Goal: Task Accomplishment & Management: Manage account settings

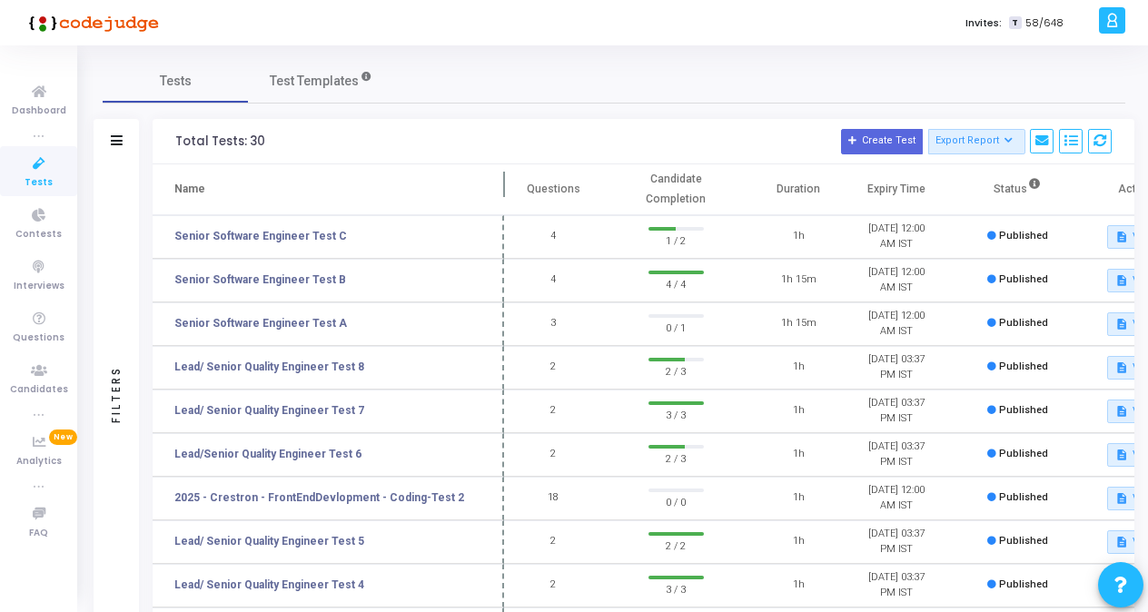
drag, startPoint x: 345, startPoint y: 178, endPoint x: 506, endPoint y: 193, distance: 161.5
click at [506, 193] on span at bounding box center [504, 189] width 18 height 50
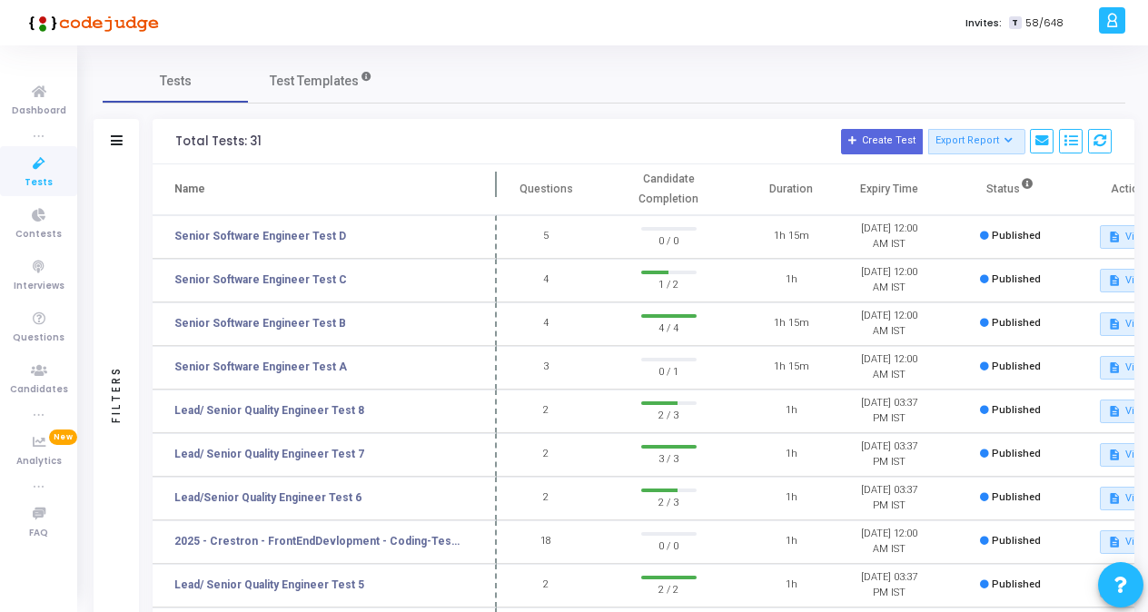
drag, startPoint x: 347, startPoint y: 189, endPoint x: 493, endPoint y: 186, distance: 146.2
click at [493, 186] on span at bounding box center [497, 189] width 18 height 50
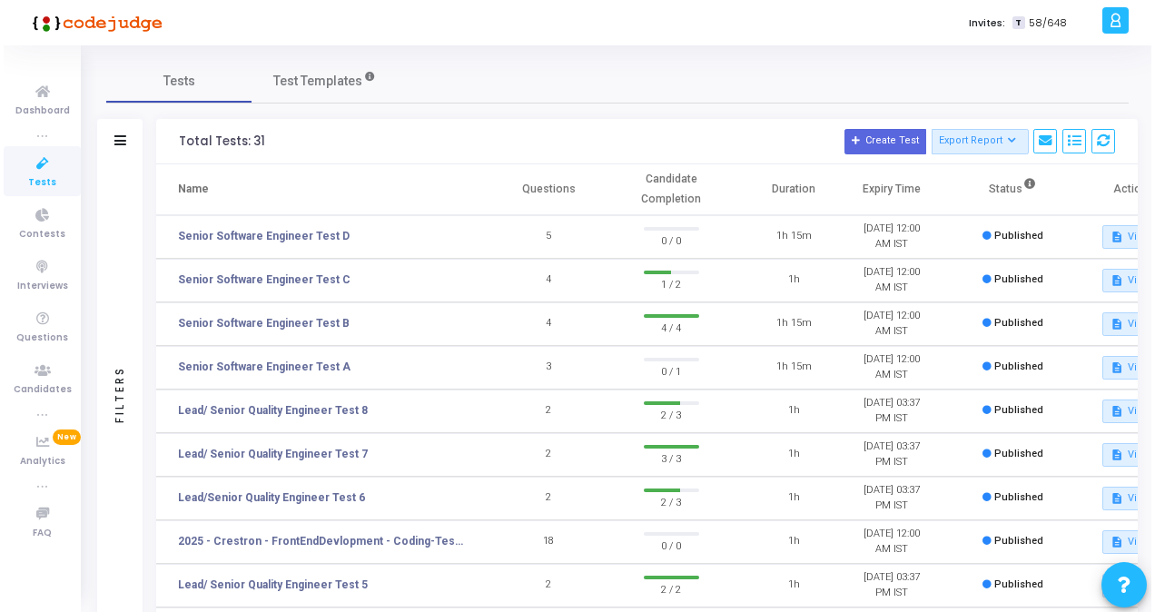
scroll to position [0, 48]
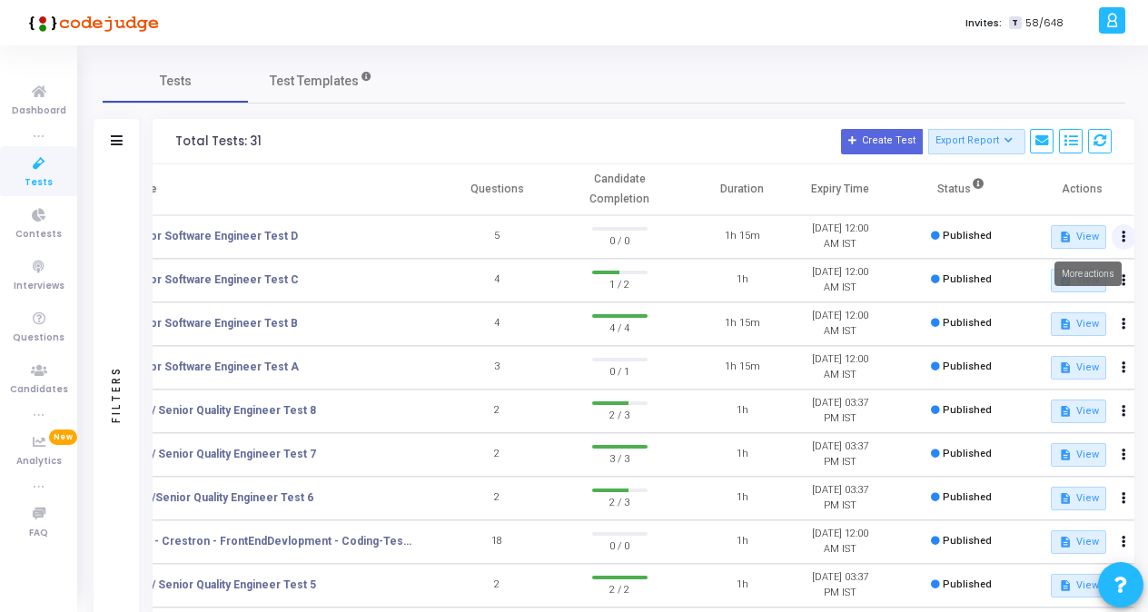
click at [1122, 236] on icon at bounding box center [1124, 236] width 5 height 9
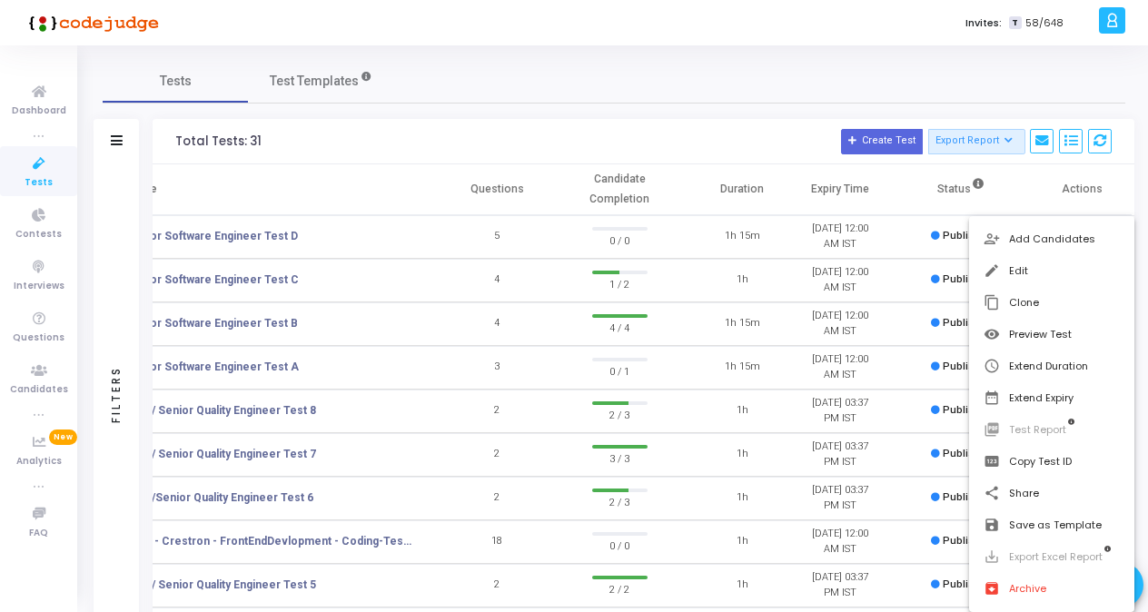
click at [805, 156] on div at bounding box center [574, 306] width 1148 height 612
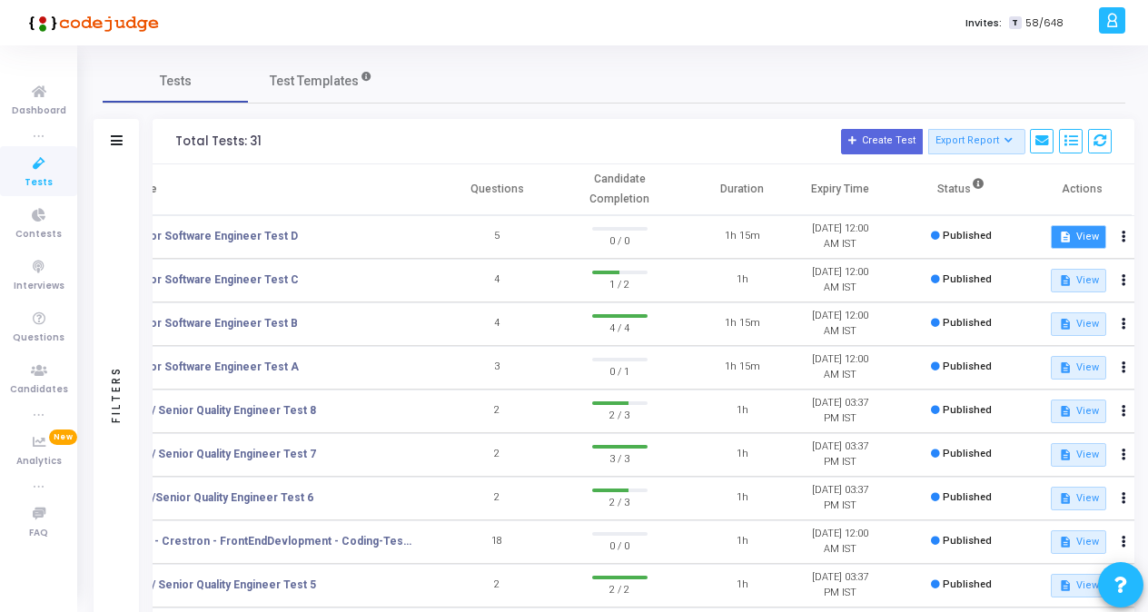
click at [1077, 244] on button "description View" at bounding box center [1078, 237] width 55 height 24
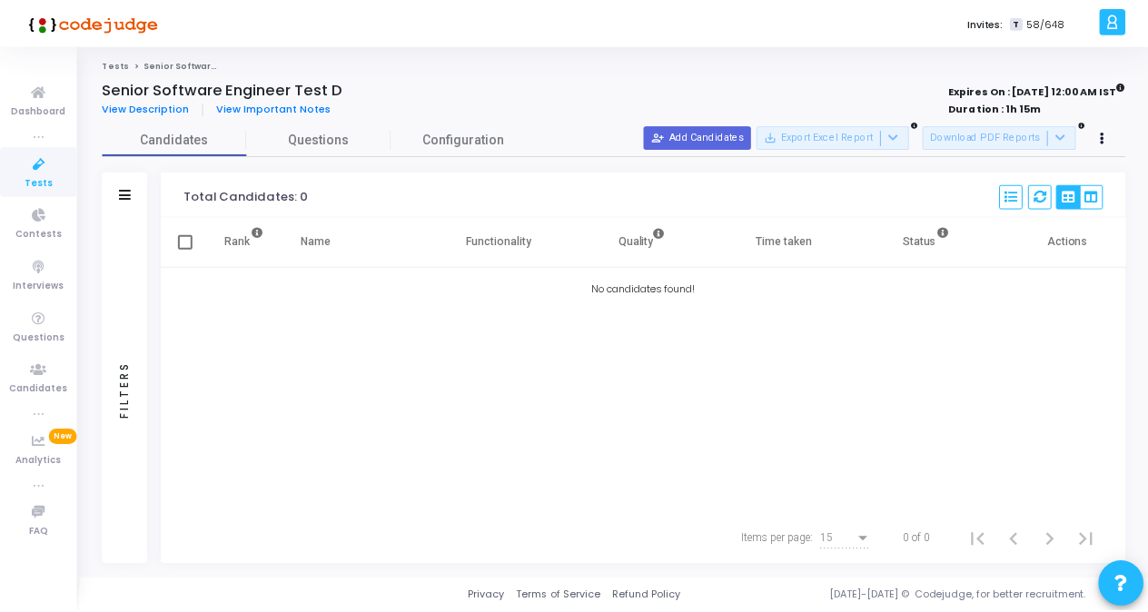
scroll to position [0, 15]
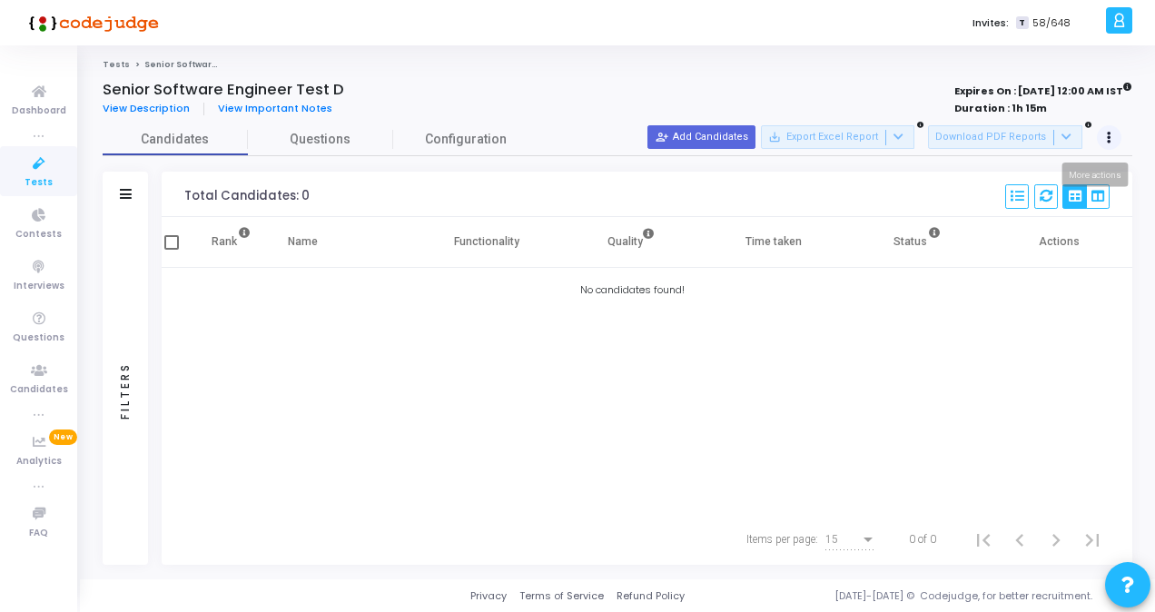
click at [1115, 136] on button at bounding box center [1109, 137] width 25 height 25
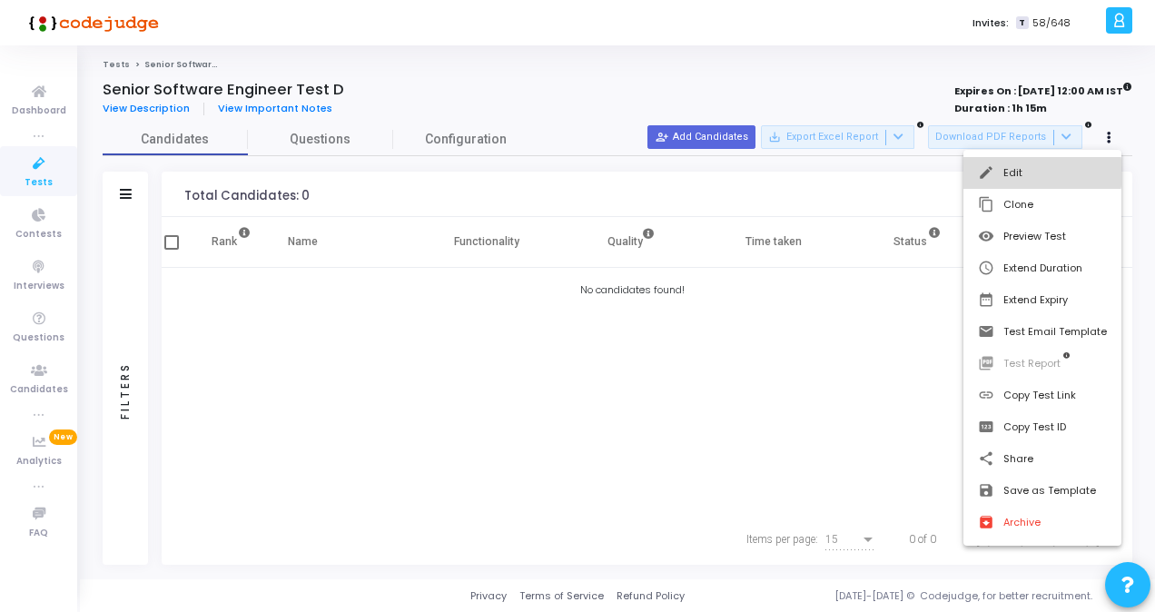
click at [1016, 173] on button "edit Edit" at bounding box center [1043, 173] width 158 height 32
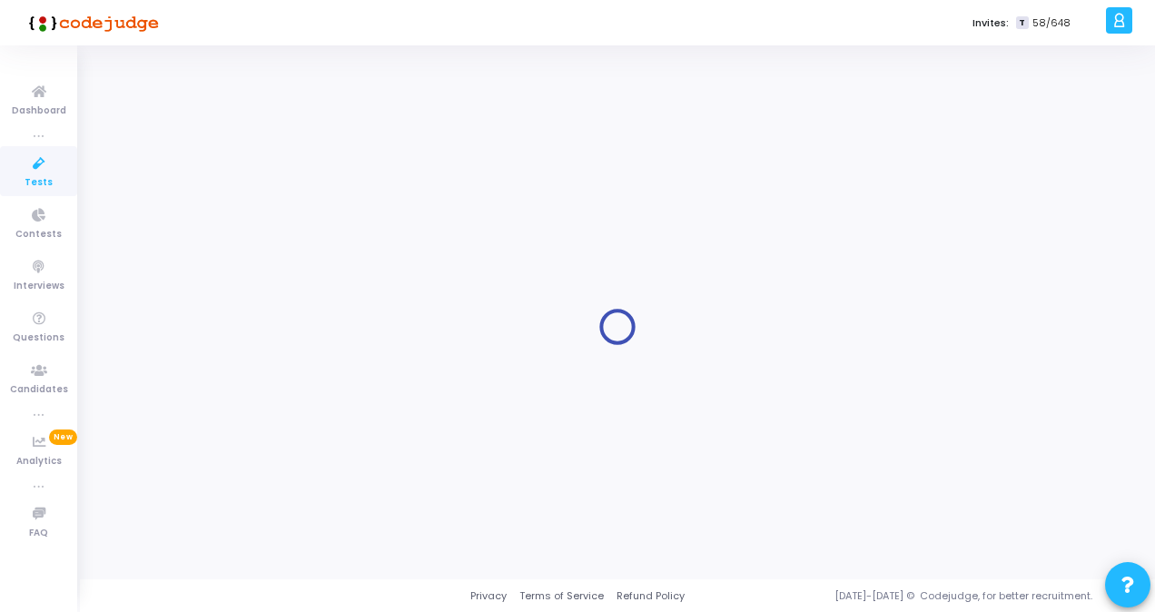
type input "Senior Software Engineer Test D"
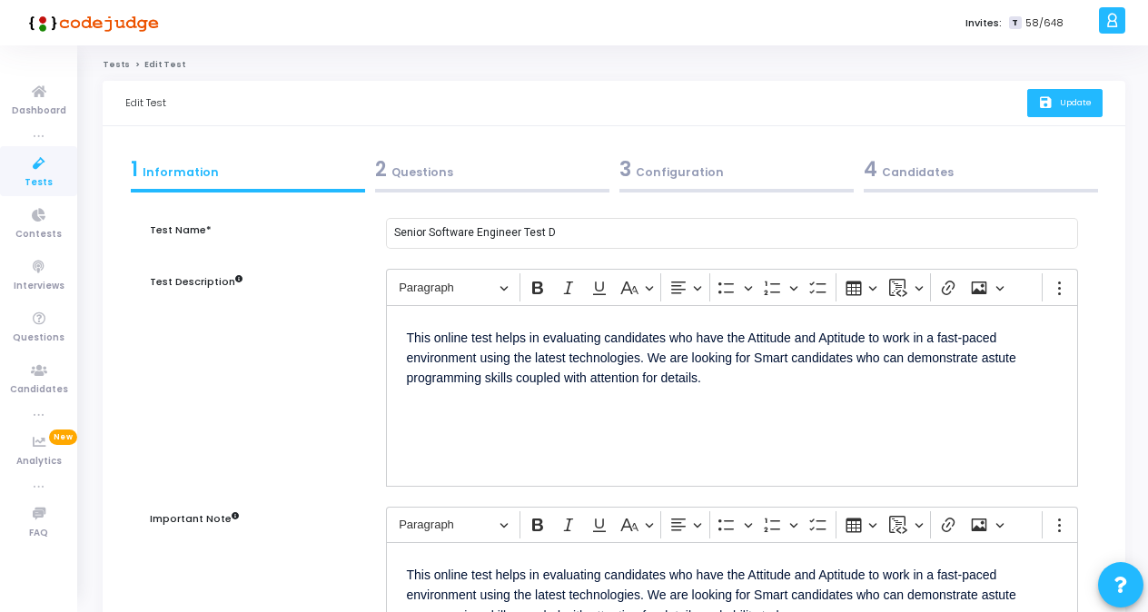
click at [1073, 112] on button "save Update" at bounding box center [1064, 103] width 75 height 28
click at [144, 104] on div "Edit Test" at bounding box center [145, 103] width 41 height 44
click at [40, 171] on icon at bounding box center [39, 164] width 38 height 23
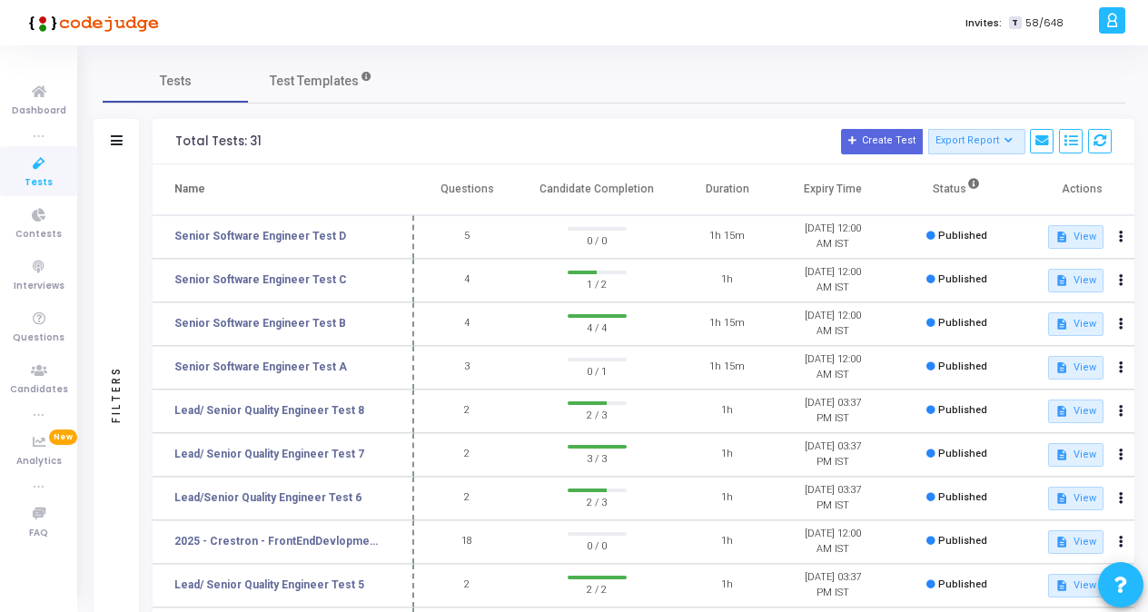
drag, startPoint x: 346, startPoint y: 180, endPoint x: 590, endPoint y: 163, distance: 244.9
click at [590, 163] on div "Total Tests: 31 Create Test Export Report Id Name Job Role Questions Candidate …" at bounding box center [644, 519] width 982 height 801
click at [1115, 238] on button at bounding box center [1120, 236] width 25 height 25
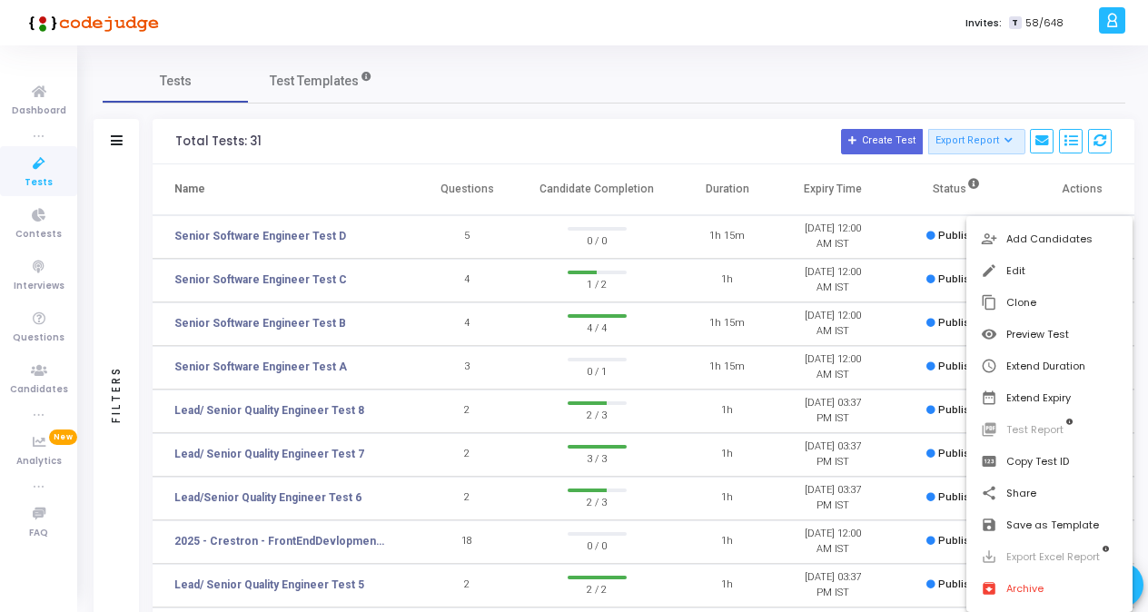
click at [1027, 93] on div at bounding box center [574, 306] width 1148 height 612
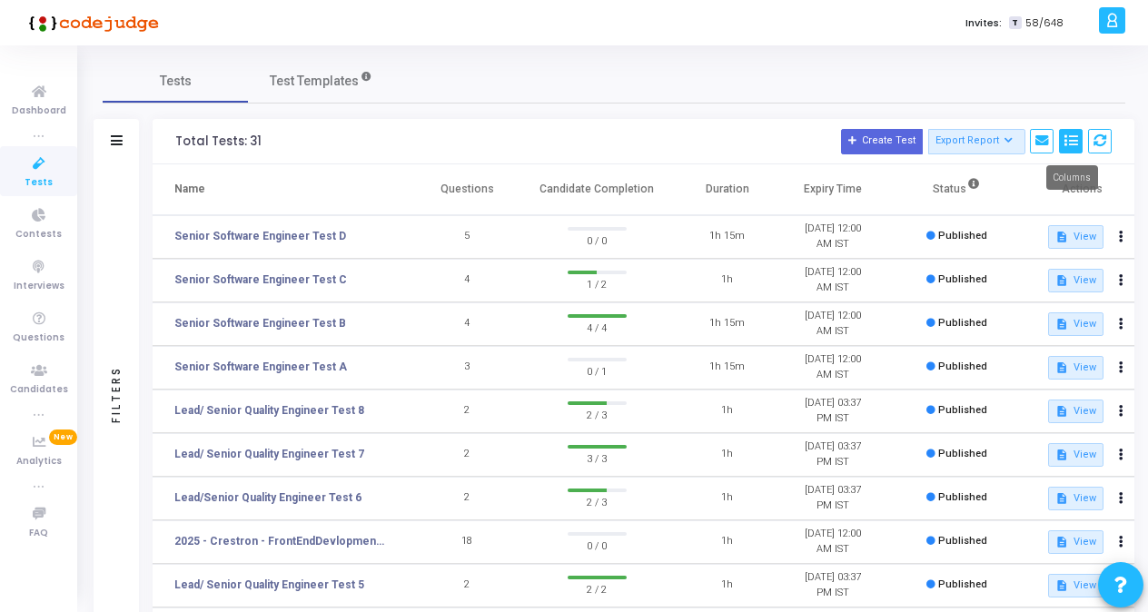
click at [1063, 142] on button at bounding box center [1071, 141] width 24 height 25
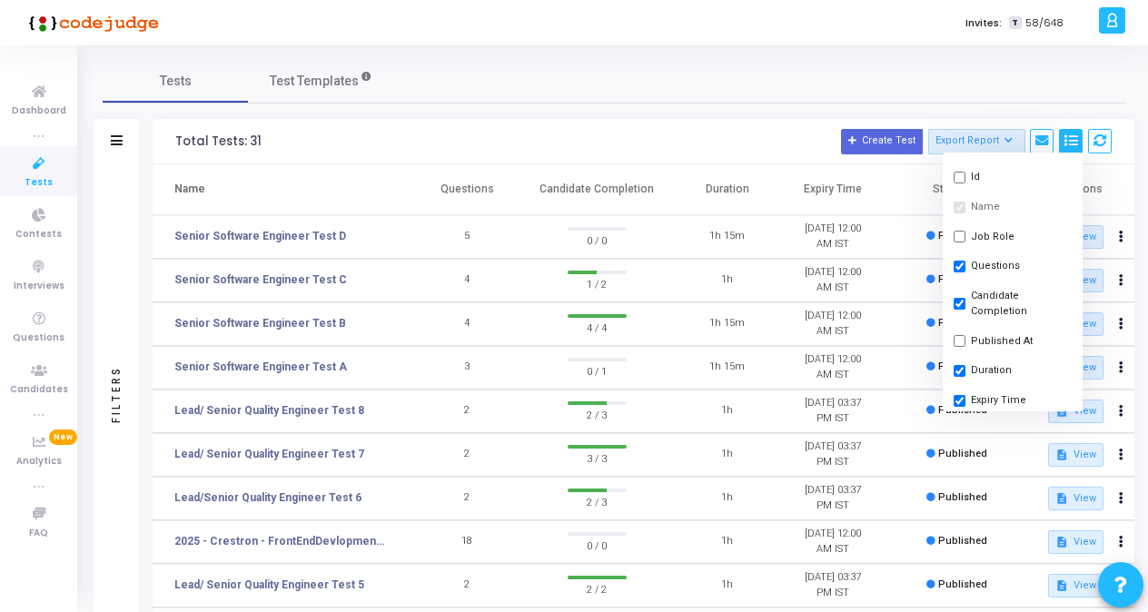
click at [765, 146] on h3 "Total Tests: 31 Create Test Export Report Id Name Job Role Questions Candidate …" at bounding box center [643, 141] width 936 height 25
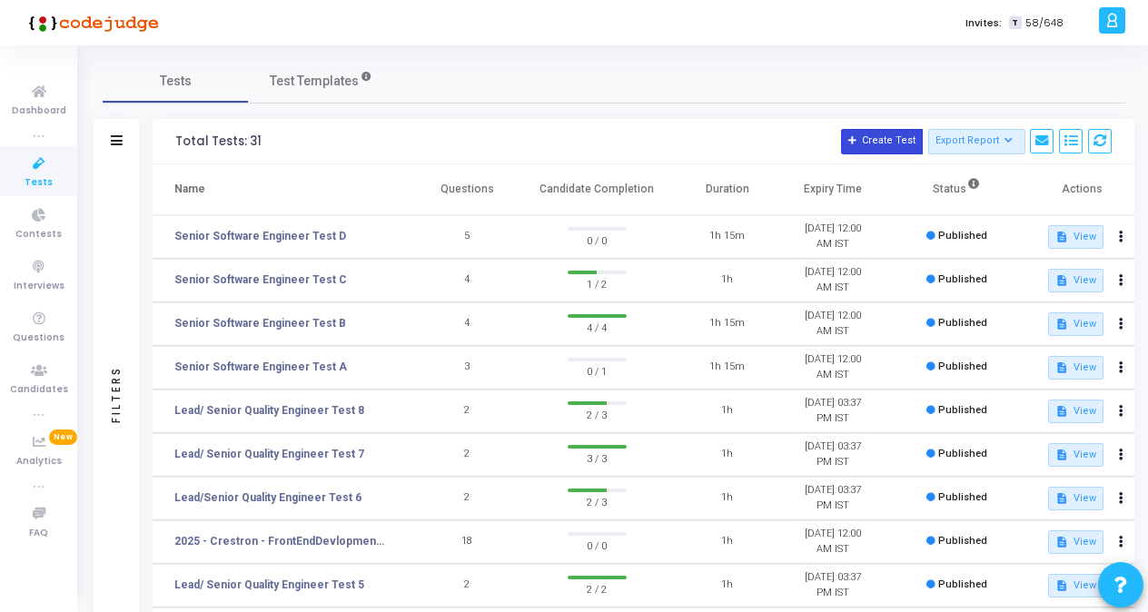
click at [870, 141] on button "Create Test" at bounding box center [882, 141] width 82 height 25
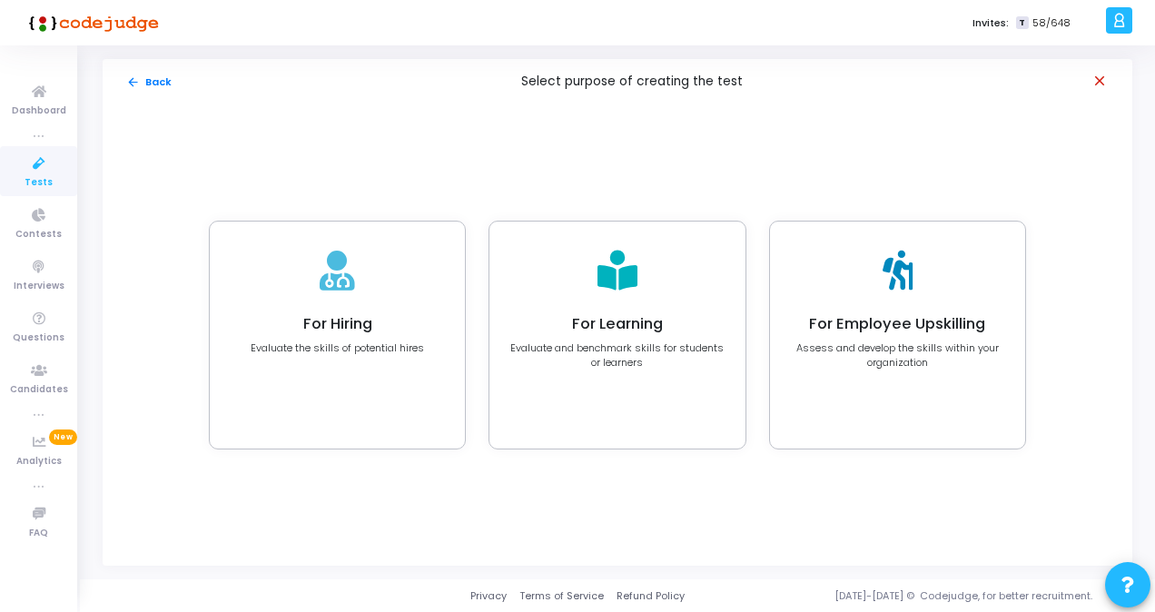
click at [1099, 78] on mat-icon "close" at bounding box center [1101, 82] width 18 height 18
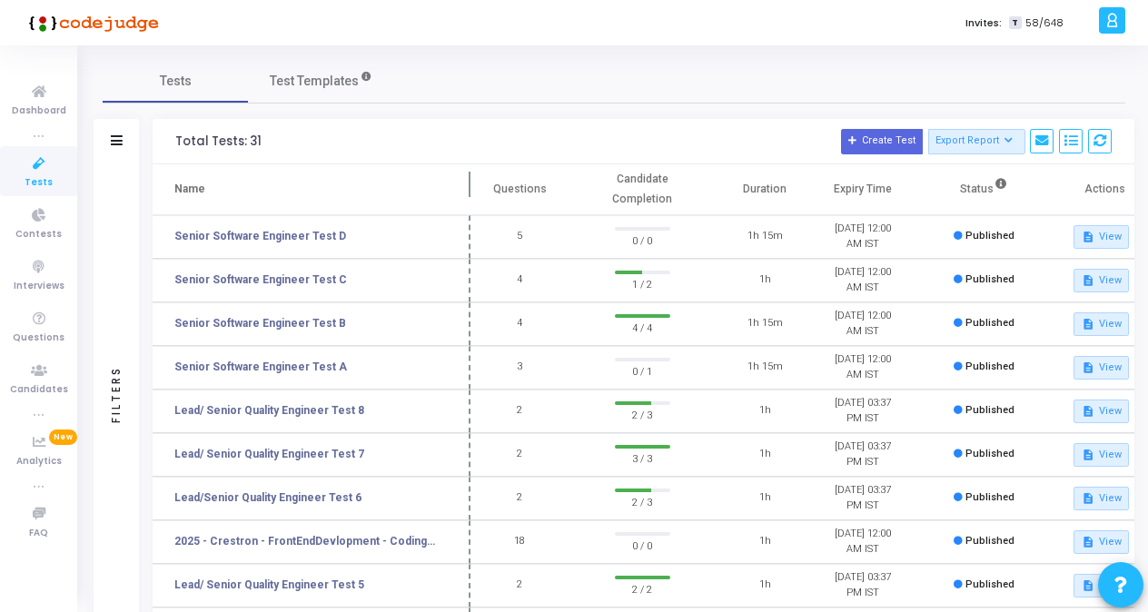
drag, startPoint x: 352, startPoint y: 191, endPoint x: 473, endPoint y: 179, distance: 121.4
click at [473, 179] on span at bounding box center [470, 189] width 18 height 50
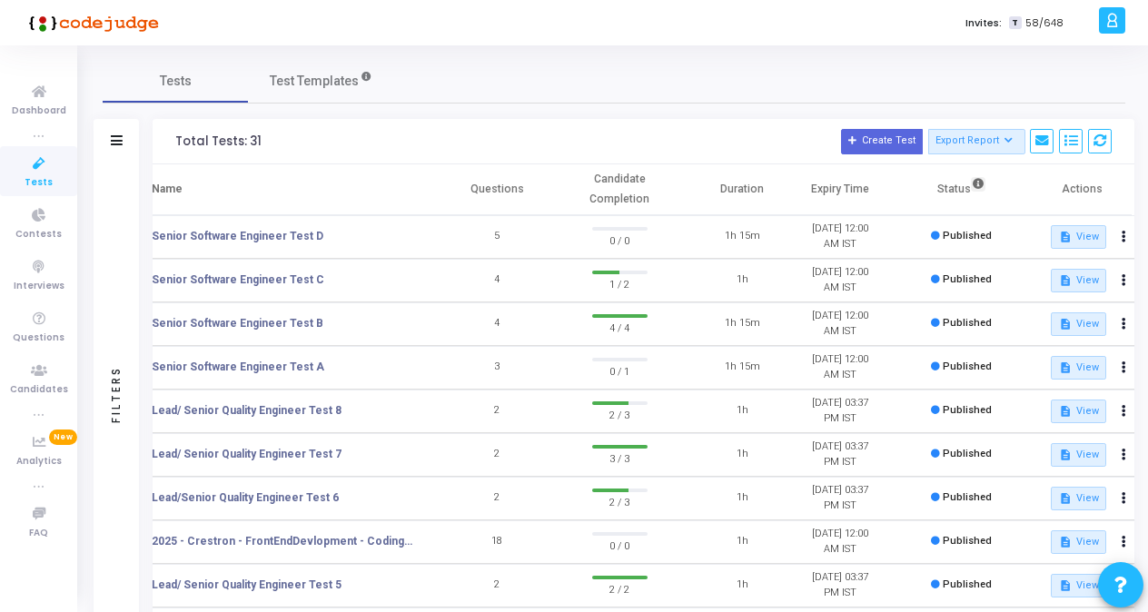
click at [979, 185] on icon at bounding box center [978, 184] width 11 height 11
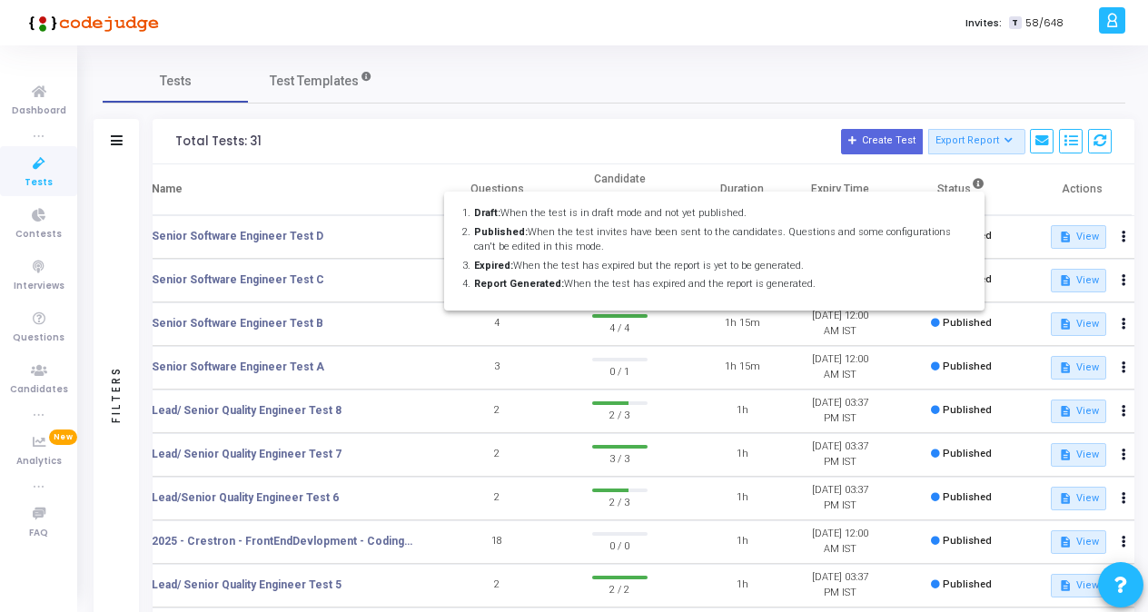
click at [799, 134] on div at bounding box center [574, 306] width 1148 height 612
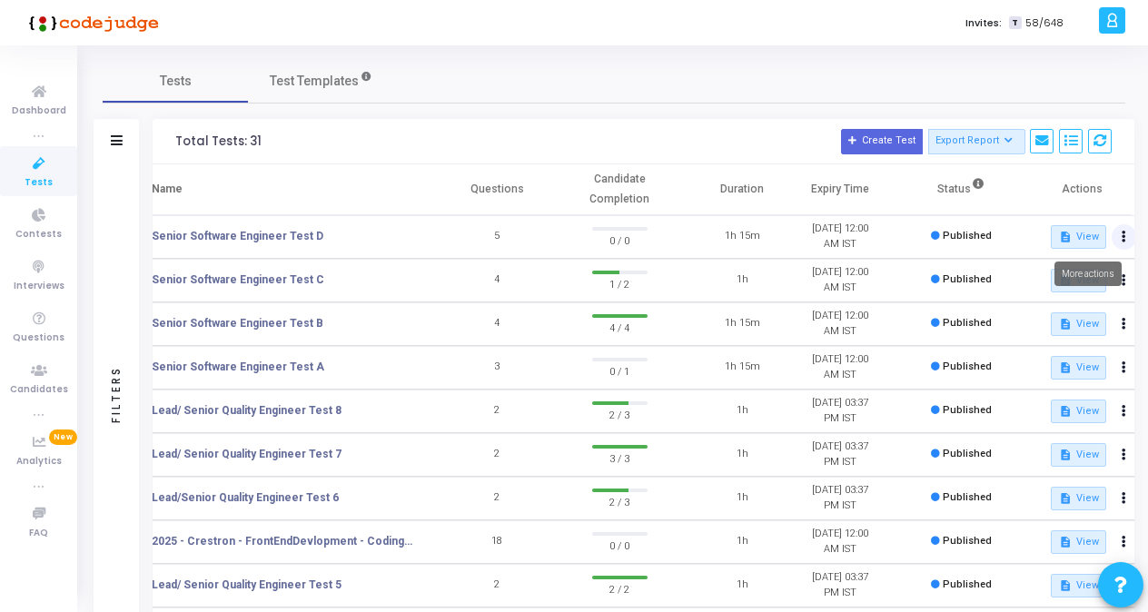
click at [1122, 238] on icon at bounding box center [1124, 236] width 5 height 9
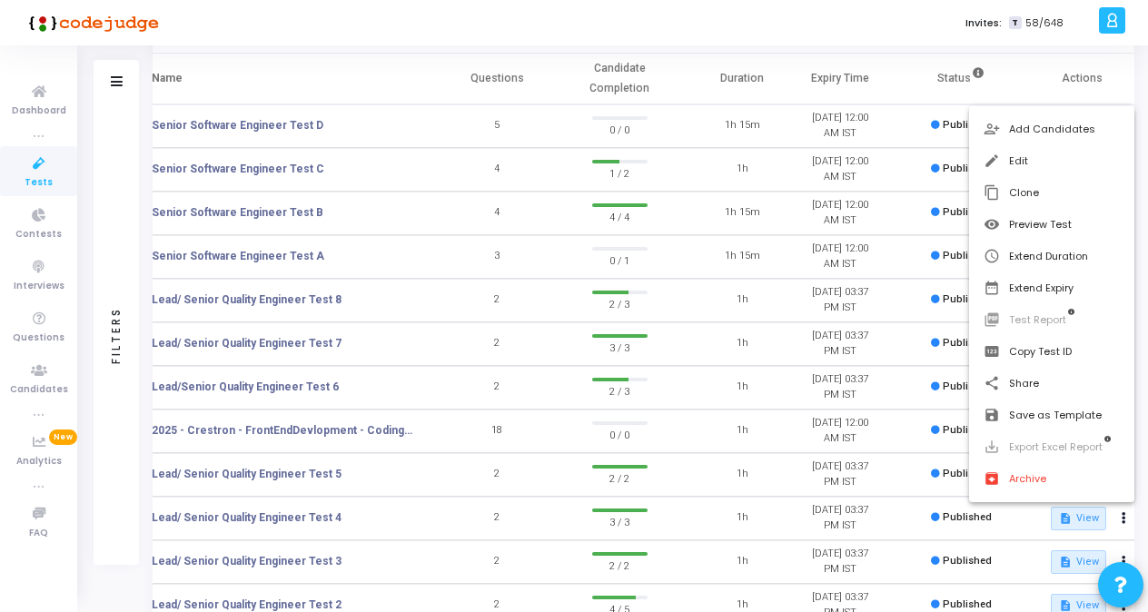
scroll to position [110, 0]
click at [1023, 156] on button "edit Edit" at bounding box center [1052, 161] width 166 height 32
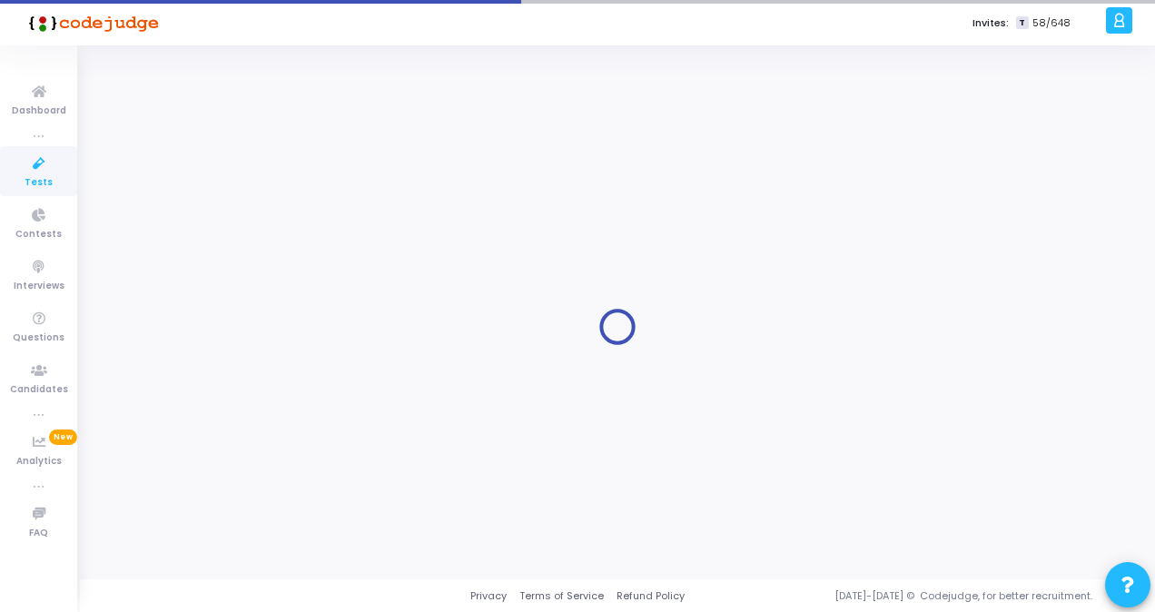
type input "Senior Software Engineer Test D"
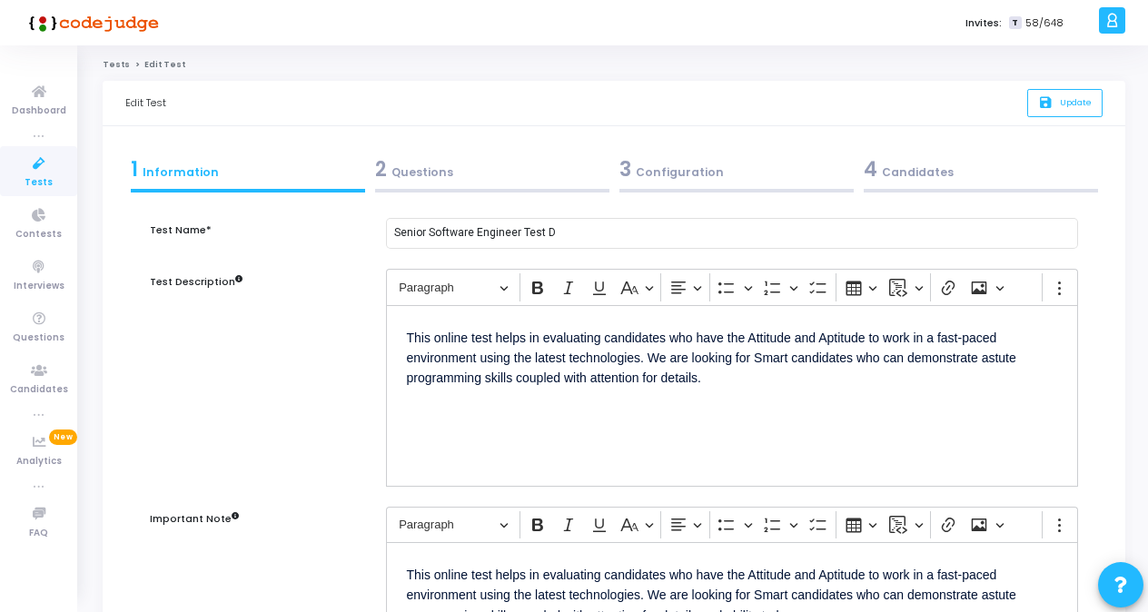
click at [426, 181] on div "2 Questions" at bounding box center [492, 169] width 234 height 30
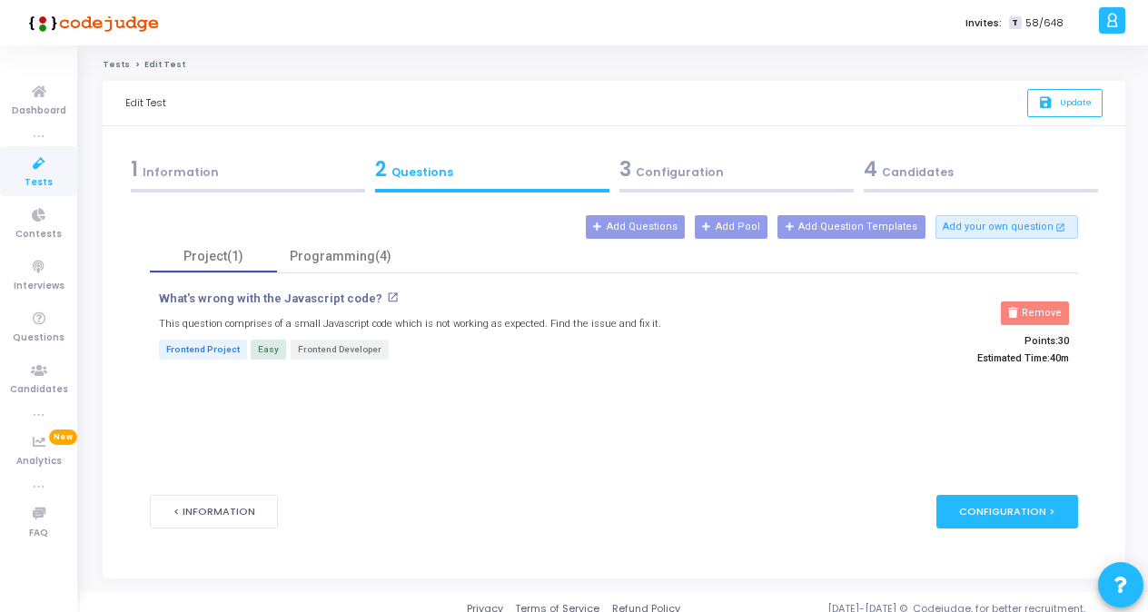
scroll to position [1, 0]
click at [688, 169] on div "3 Configuration" at bounding box center [736, 168] width 234 height 30
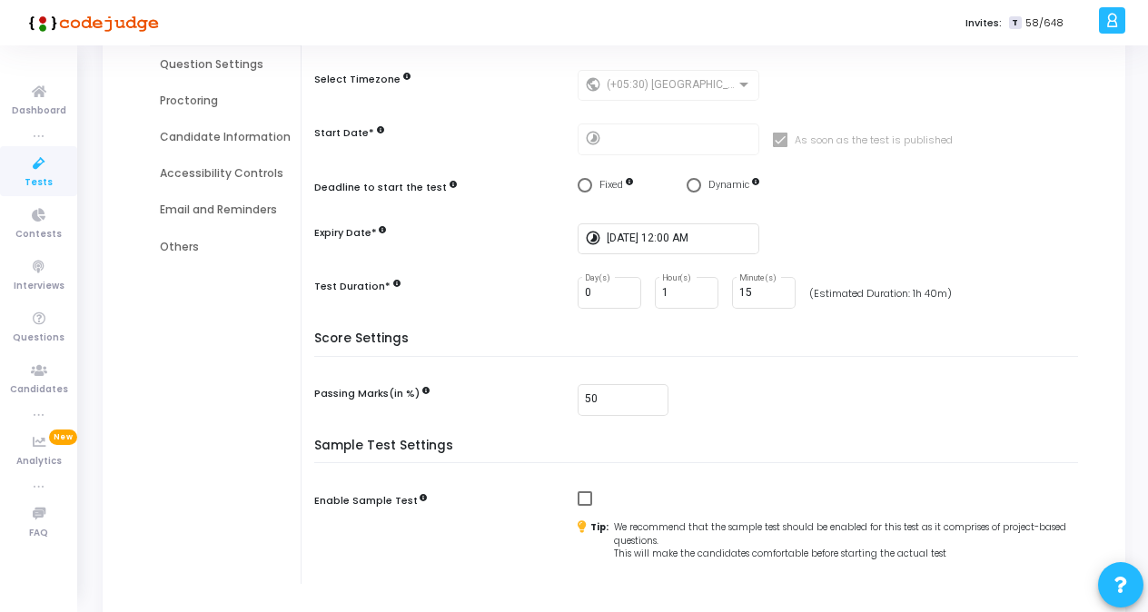
scroll to position [255, 0]
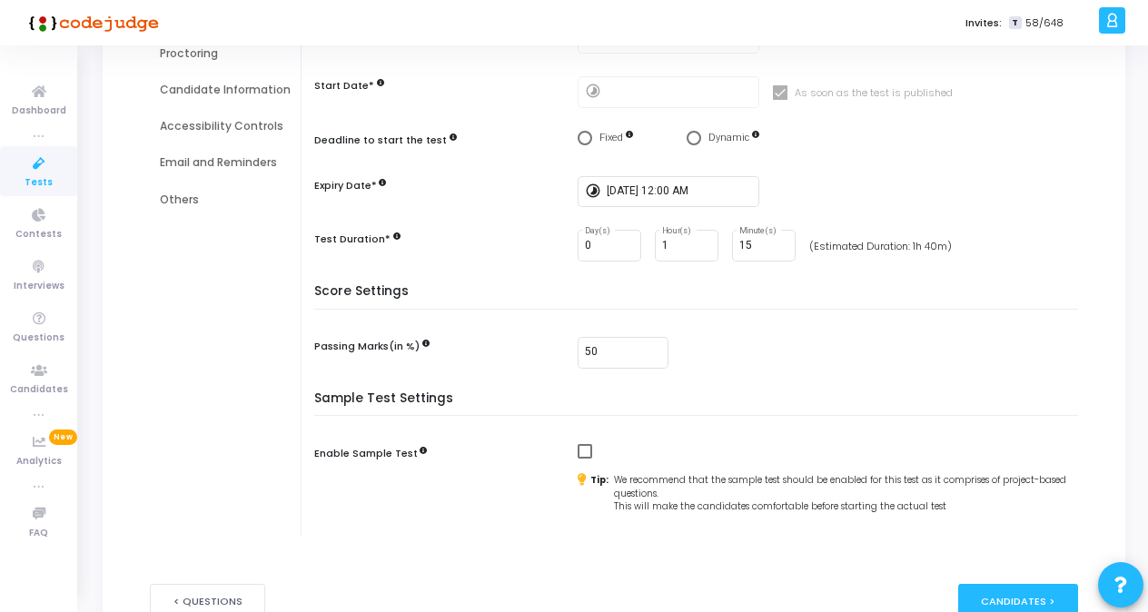
click at [36, 178] on span "Tests" at bounding box center [39, 182] width 28 height 15
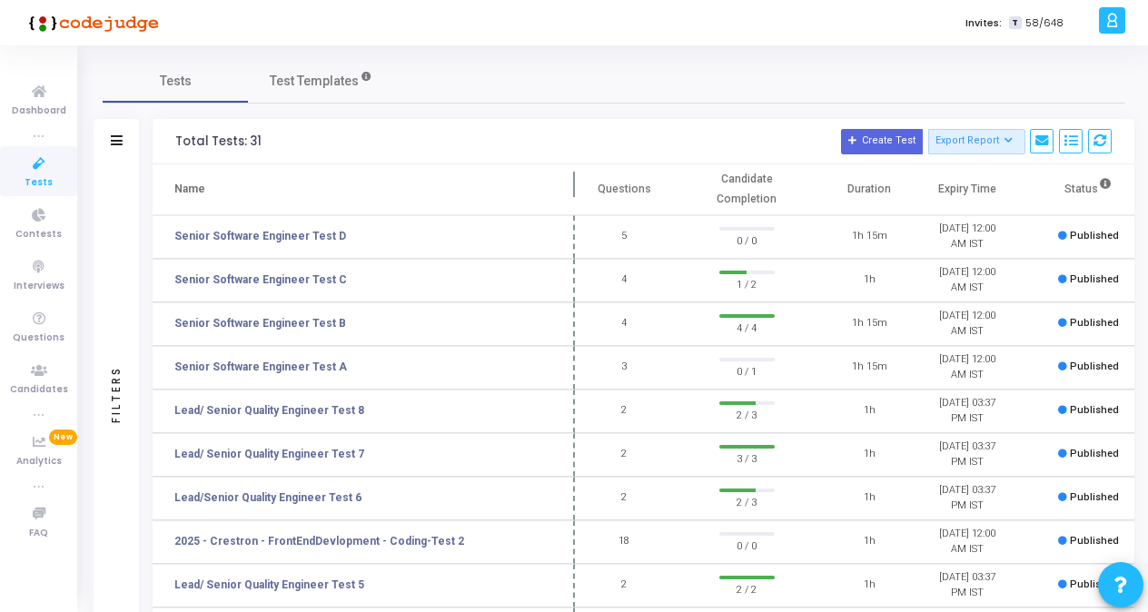
drag, startPoint x: 345, startPoint y: 190, endPoint x: 567, endPoint y: 203, distance: 222.0
click at [567, 203] on span at bounding box center [575, 189] width 18 height 50
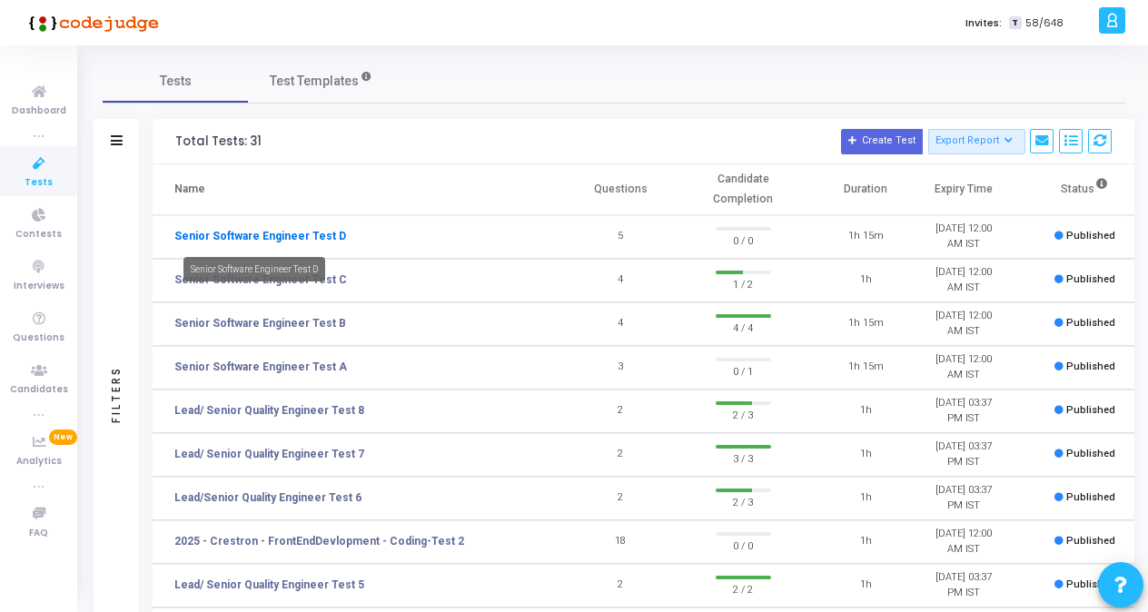
click at [319, 239] on link "Senior Software Engineer Test D" at bounding box center [260, 236] width 172 height 16
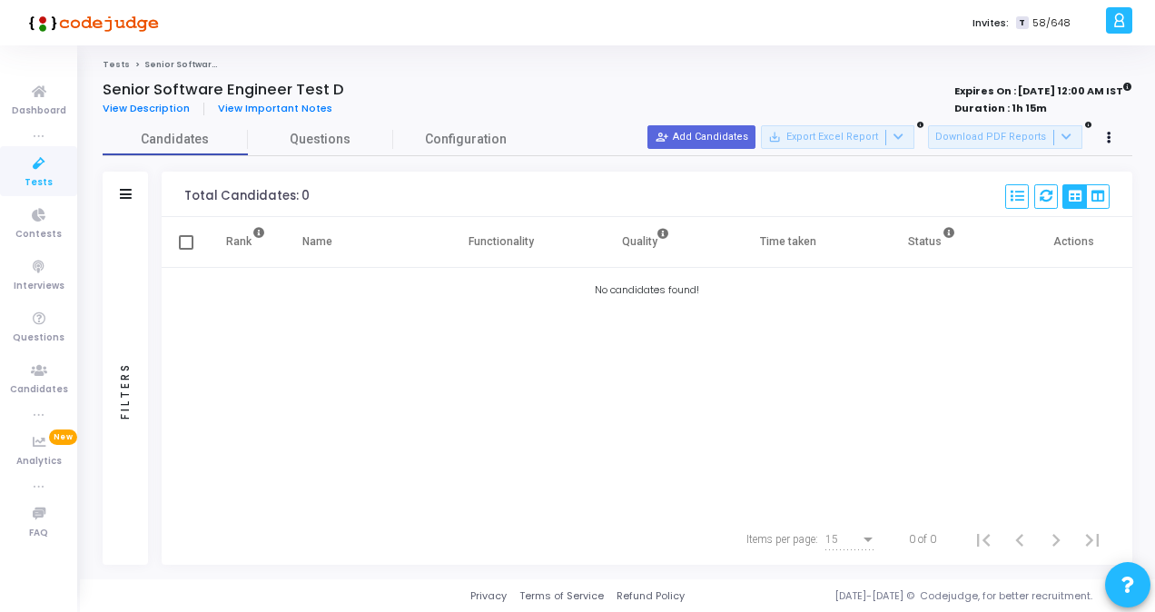
click at [340, 405] on div "Rank Name Functionality Quality Time taken Status Actions No candidates found!" at bounding box center [647, 365] width 971 height 297
